Goal: Task Accomplishment & Management: Complete application form

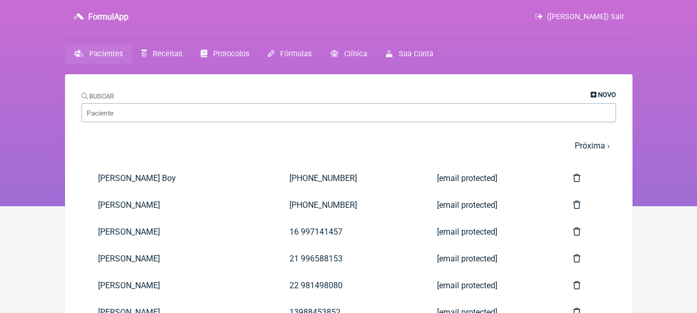
click at [600, 94] on span "Novo" at bounding box center [607, 95] width 18 height 8
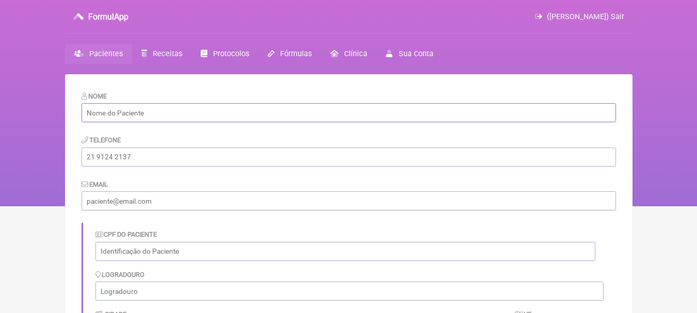
click at [263, 114] on input "text" at bounding box center [348, 112] width 534 height 19
paste input "[MEDICAL_DATA][PERSON_NAME] Milagres Faria"
type input "[MEDICAL_DATA][PERSON_NAME] Milagres Faria"
click at [192, 155] on input "tel" at bounding box center [348, 156] width 534 height 19
paste input "22) 99953-2508"
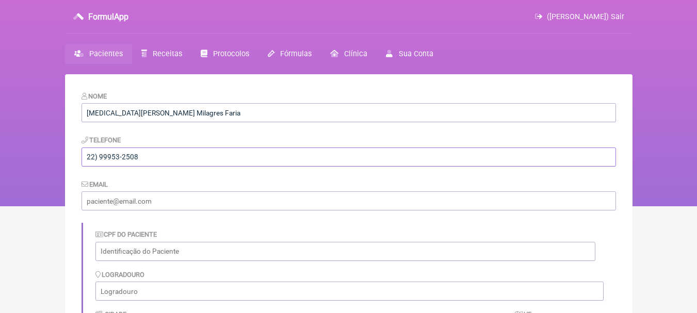
click at [101, 156] on input "22) 99953-2508" at bounding box center [348, 156] width 534 height 19
type input "2299953-2508"
click at [184, 192] on div "Email" at bounding box center [348, 194] width 534 height 31
click at [189, 200] on input "email" at bounding box center [348, 200] width 534 height 19
paste input "[EMAIL_ADDRESS][DOMAIN_NAME]"
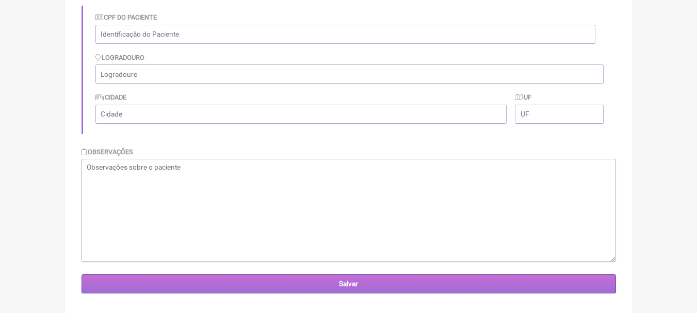
scroll to position [230, 0]
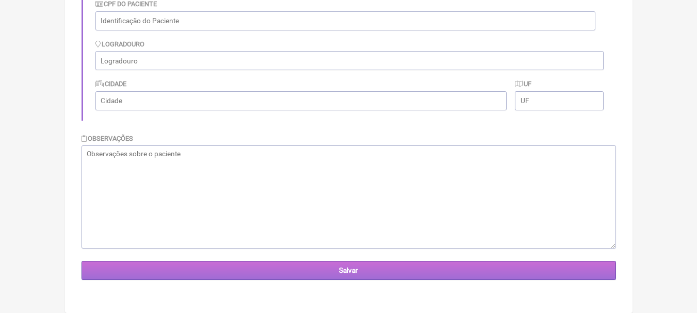
type input "[EMAIL_ADDRESS][DOMAIN_NAME]"
click at [436, 263] on input "Salvar" at bounding box center [348, 270] width 534 height 19
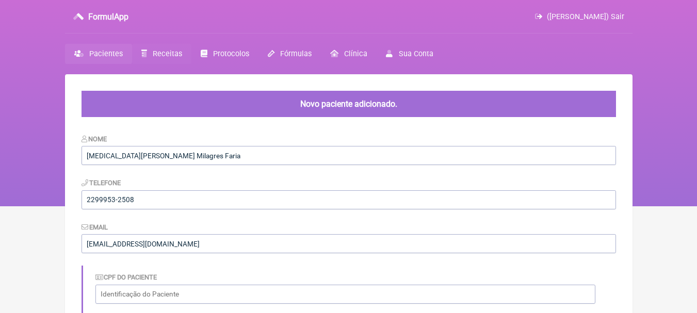
click at [153, 49] on span "Receitas" at bounding box center [167, 53] width 29 height 9
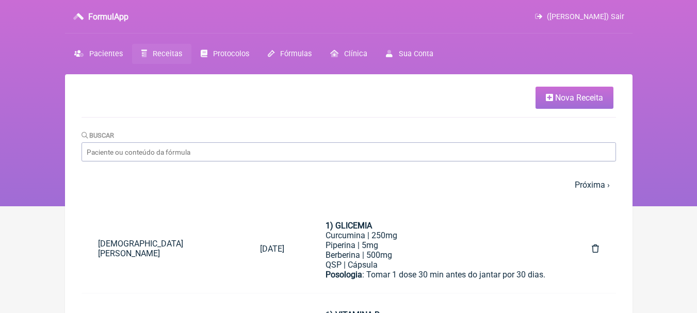
click at [572, 95] on span "Nova Receita" at bounding box center [579, 98] width 48 height 10
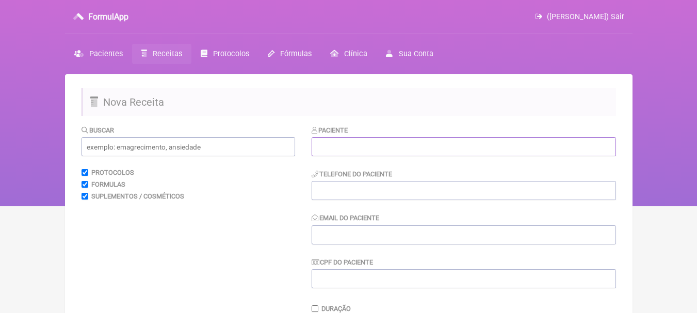
click at [336, 145] on input "text" at bounding box center [463, 146] width 304 height 19
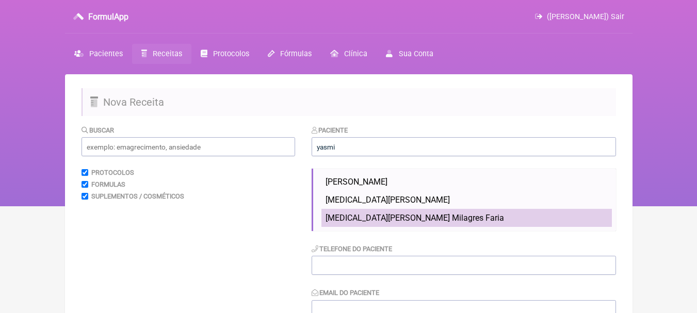
click at [458, 218] on li "[MEDICAL_DATA][PERSON_NAME] Milagres Faria" at bounding box center [466, 218] width 290 height 18
type input "[MEDICAL_DATA][PERSON_NAME] Milagres Faria"
type input "2299953-2508"
type input "[EMAIL_ADDRESS][DOMAIN_NAME]"
